Goal: Task Accomplishment & Management: Manage account settings

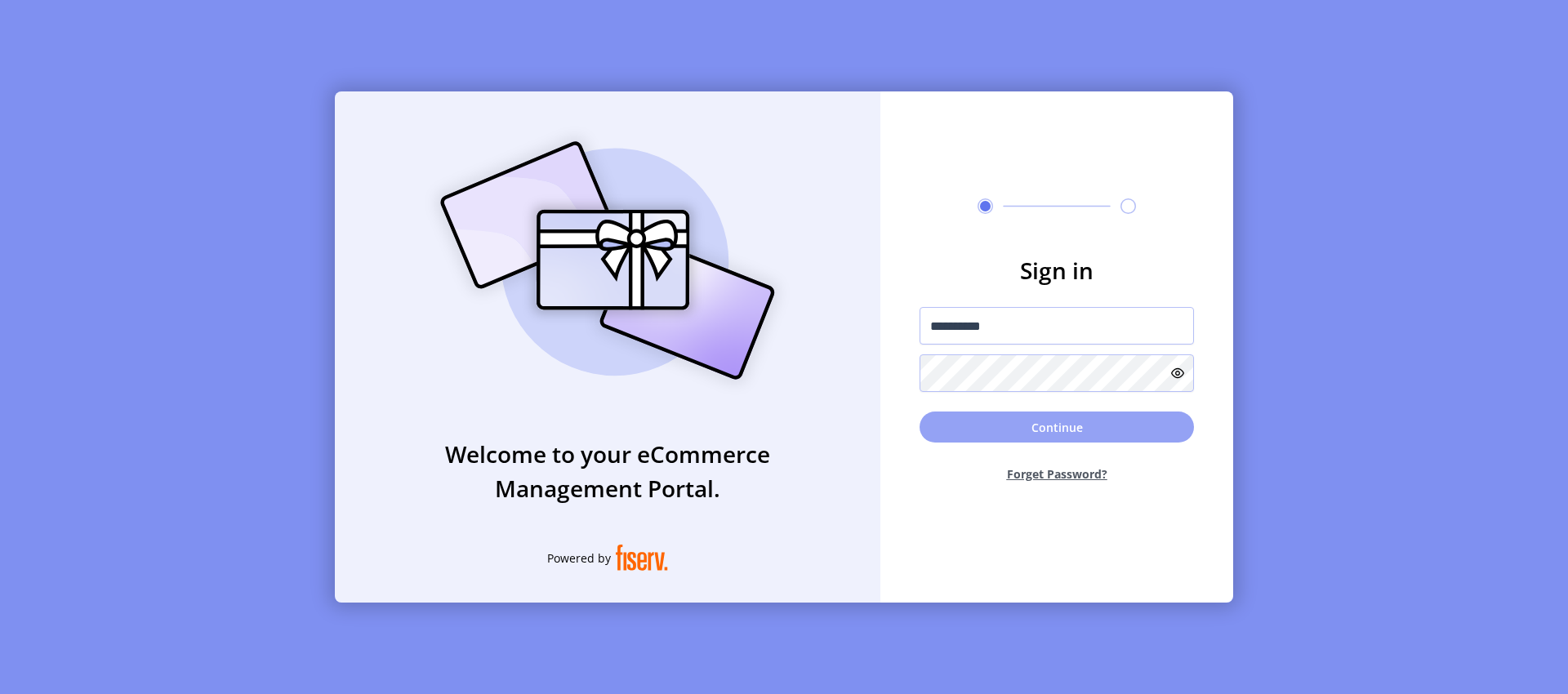
click at [1021, 433] on button "Continue" at bounding box center [1057, 426] width 274 height 31
